Goal: Information Seeking & Learning: Learn about a topic

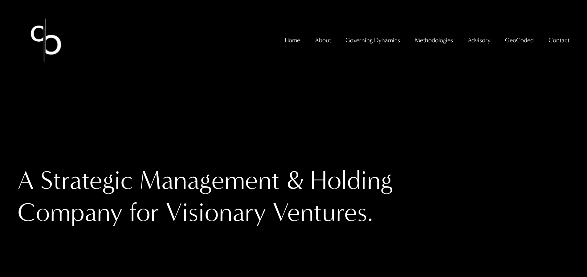
click at [0, 0] on span "GeoCoded Special Reports" at bounding box center [0, 0] width 0 height 0
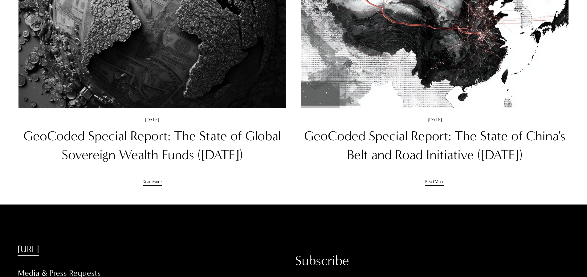
scroll to position [173, 0]
click at [158, 129] on link "GeoCoded Special Report: The State of Global Sovereign Wealth Funds ([DATE])" at bounding box center [152, 145] width 258 height 35
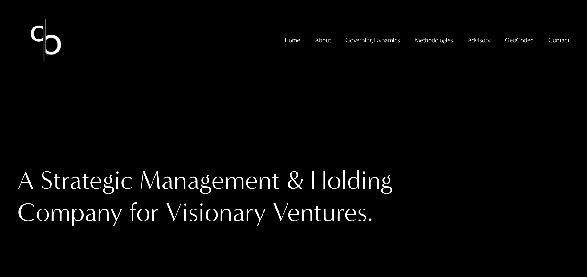
click at [0, 0] on span "GeoCoded Special Reports" at bounding box center [0, 0] width 0 height 0
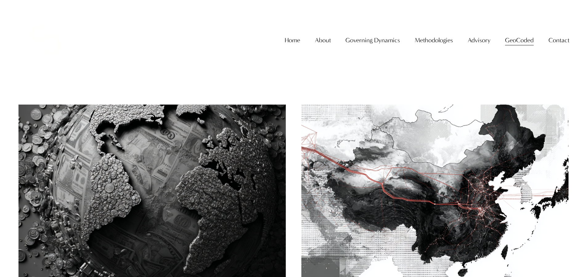
click at [232, 169] on img at bounding box center [152, 194] width 270 height 180
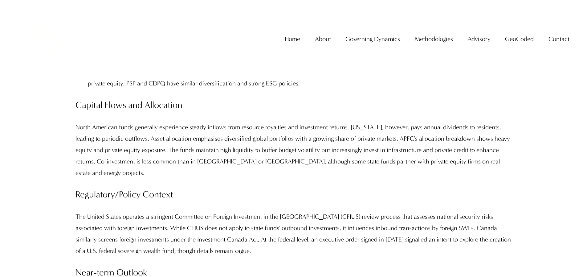
scroll to position [3695, 0]
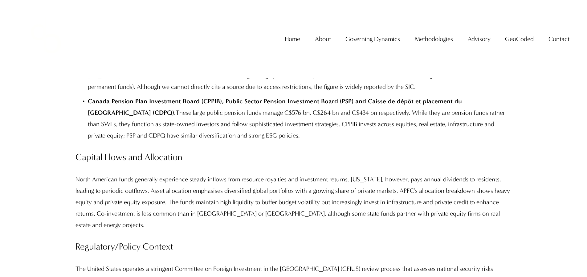
click at [0, 0] on span "GeoCoded Special Reports" at bounding box center [0, 0] width 0 height 0
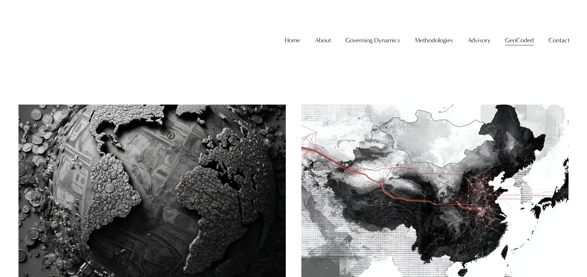
click at [430, 134] on img at bounding box center [435, 194] width 270 height 180
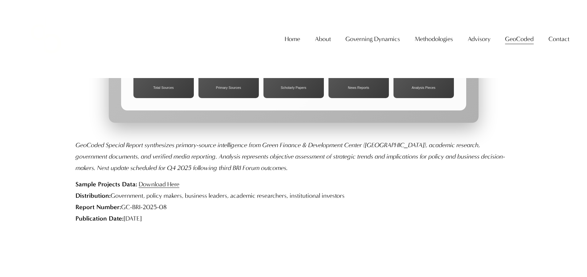
scroll to position [6280, 0]
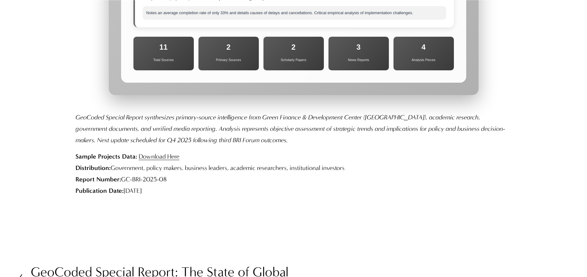
click at [220, 265] on h2 "GeoCoded Special Report: The State of Global Sovereign Wealth Funds ([DATE])" at bounding box center [162, 278] width 263 height 27
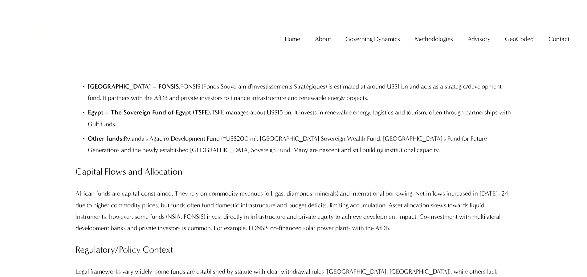
scroll to position [5547, 0]
